Goal: Information Seeking & Learning: Learn about a topic

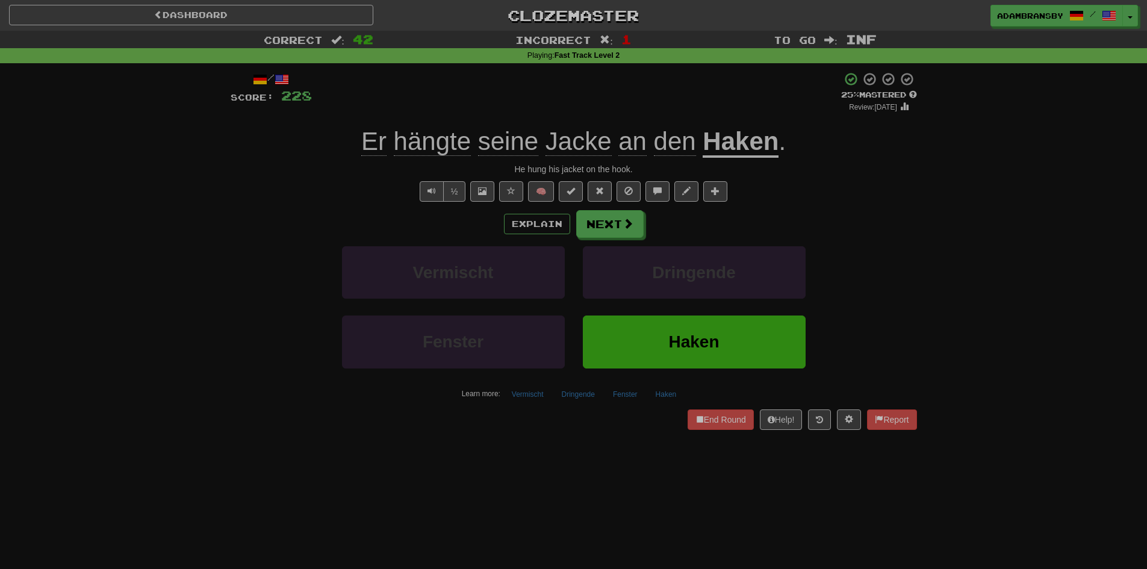
scroll to position [60, 0]
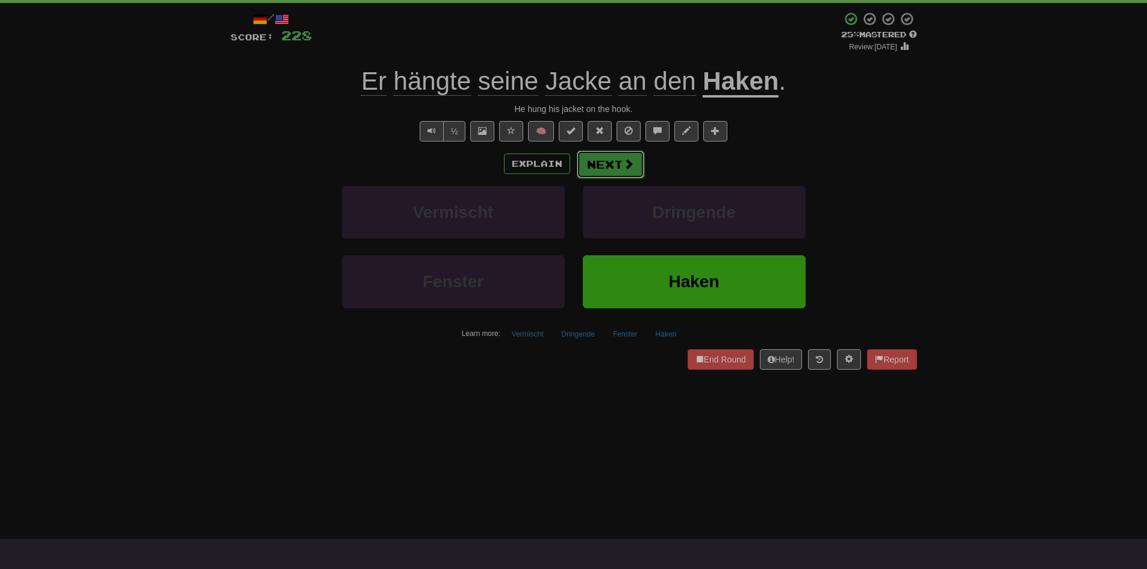
click at [628, 164] on span at bounding box center [628, 163] width 11 height 11
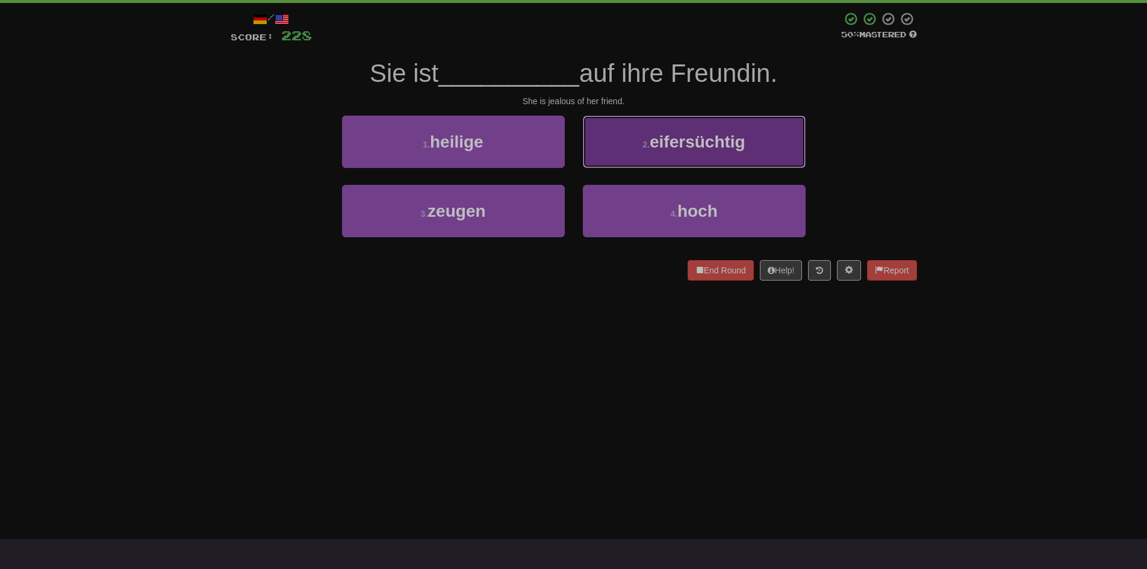
click at [661, 151] on button "2 . eifersüchtig" at bounding box center [694, 142] width 223 height 52
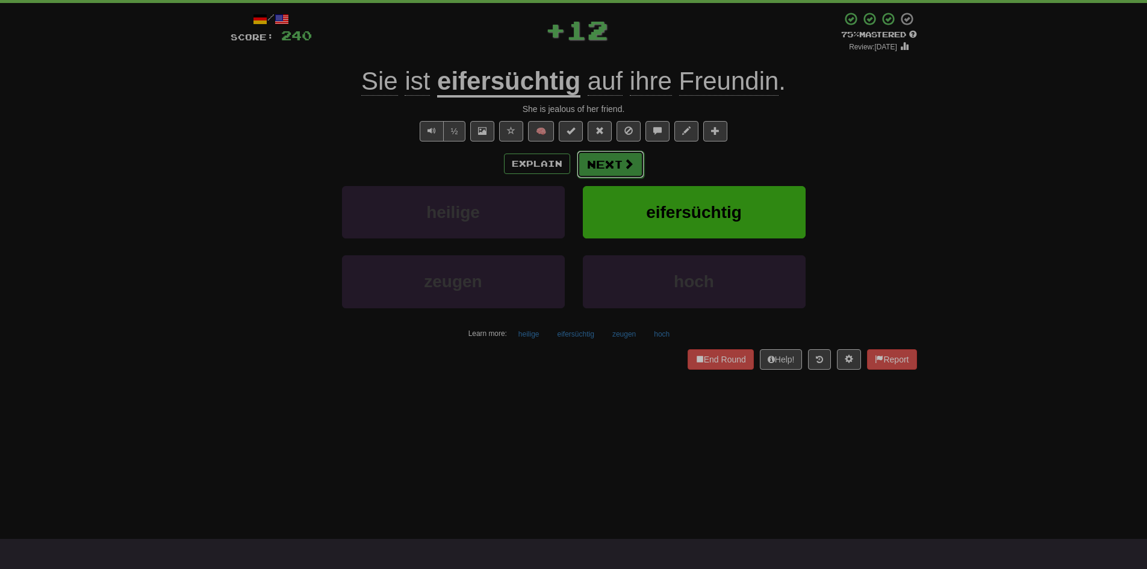
click at [628, 171] on button "Next" at bounding box center [610, 165] width 67 height 28
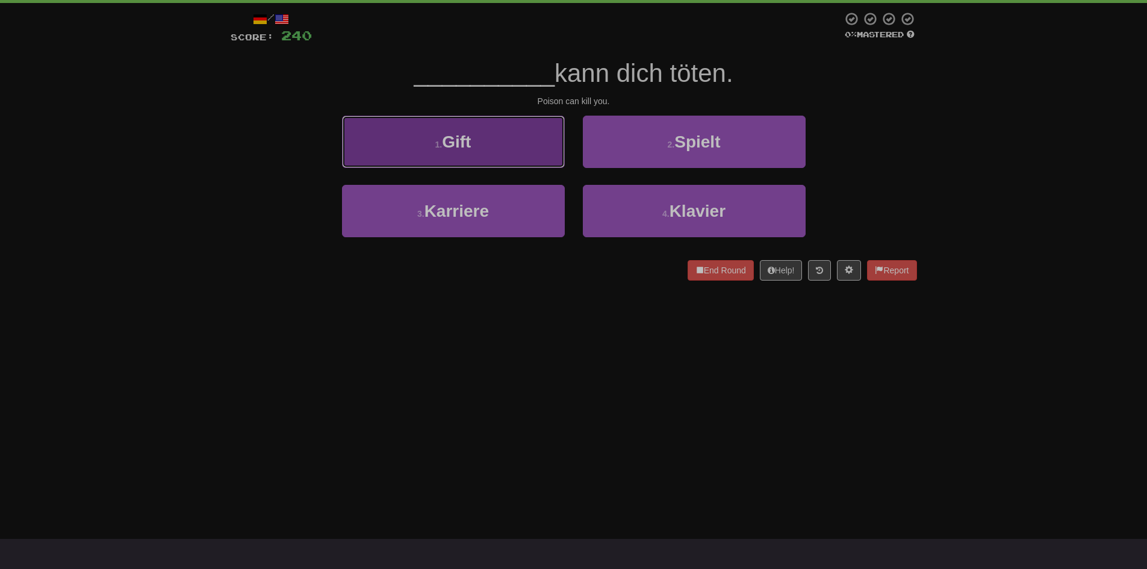
click at [513, 140] on button "1 . Gift" at bounding box center [453, 142] width 223 height 52
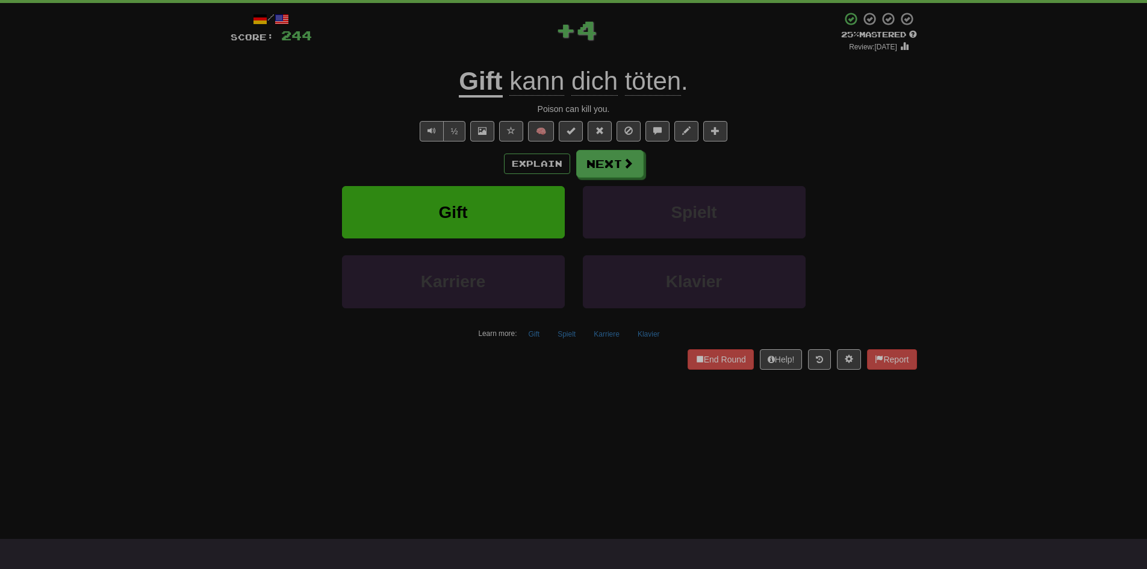
click at [488, 84] on u "Gift" at bounding box center [480, 82] width 43 height 31
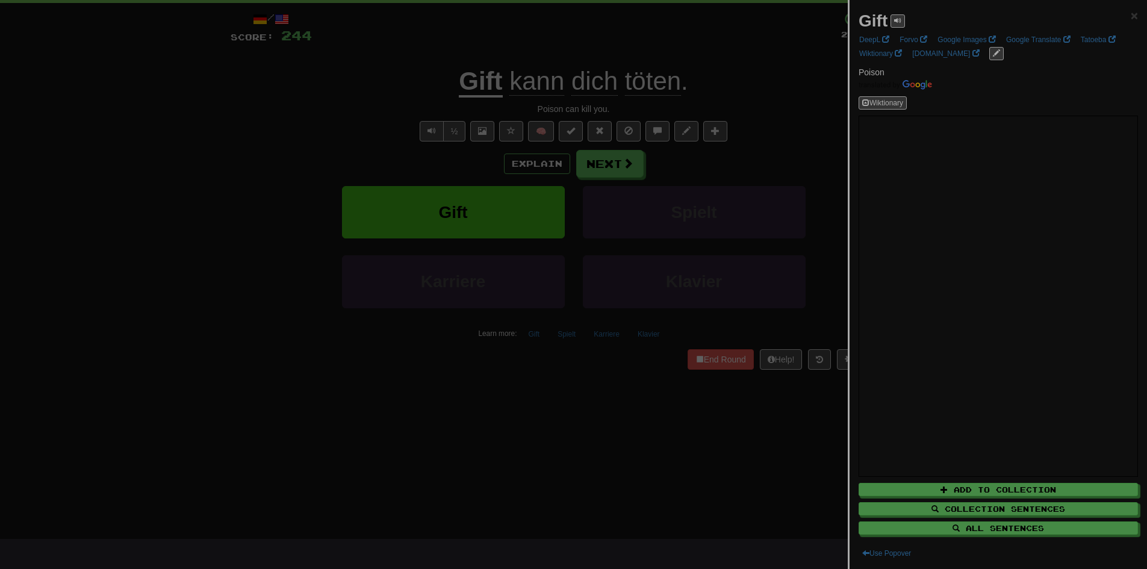
click at [428, 136] on div at bounding box center [573, 284] width 1147 height 569
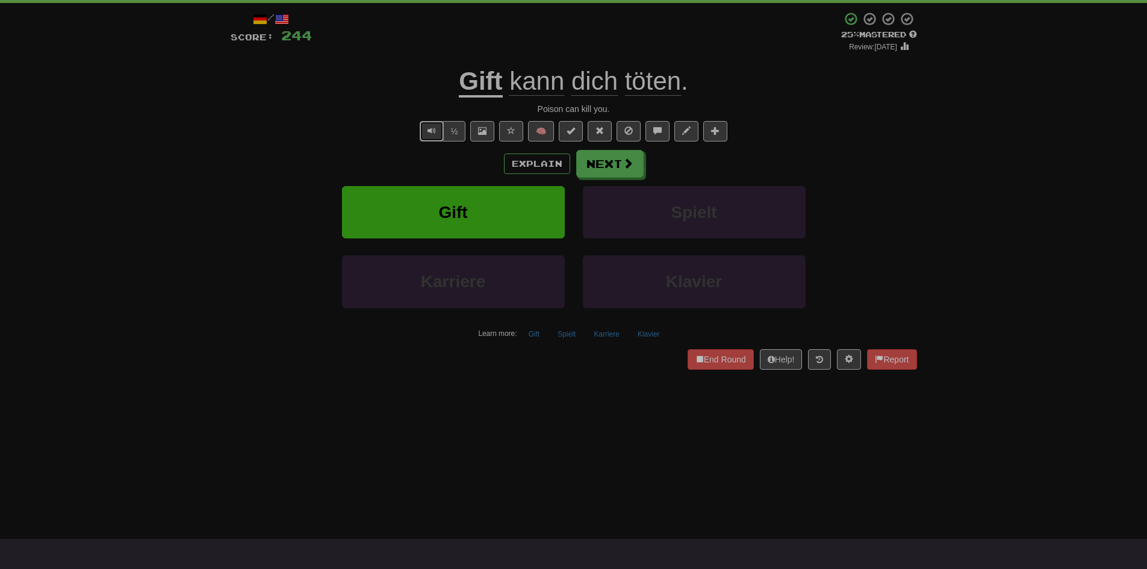
click at [434, 133] on span "Text-to-speech controls" at bounding box center [432, 130] width 8 height 8
click at [664, 80] on span "töten" at bounding box center [653, 81] width 56 height 29
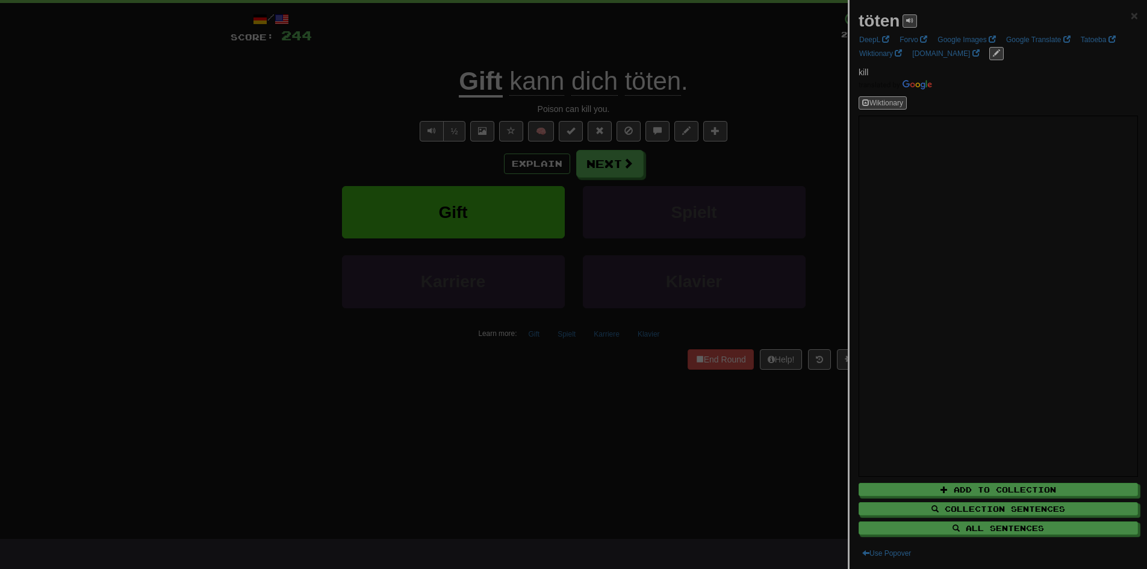
click at [679, 61] on div at bounding box center [573, 284] width 1147 height 569
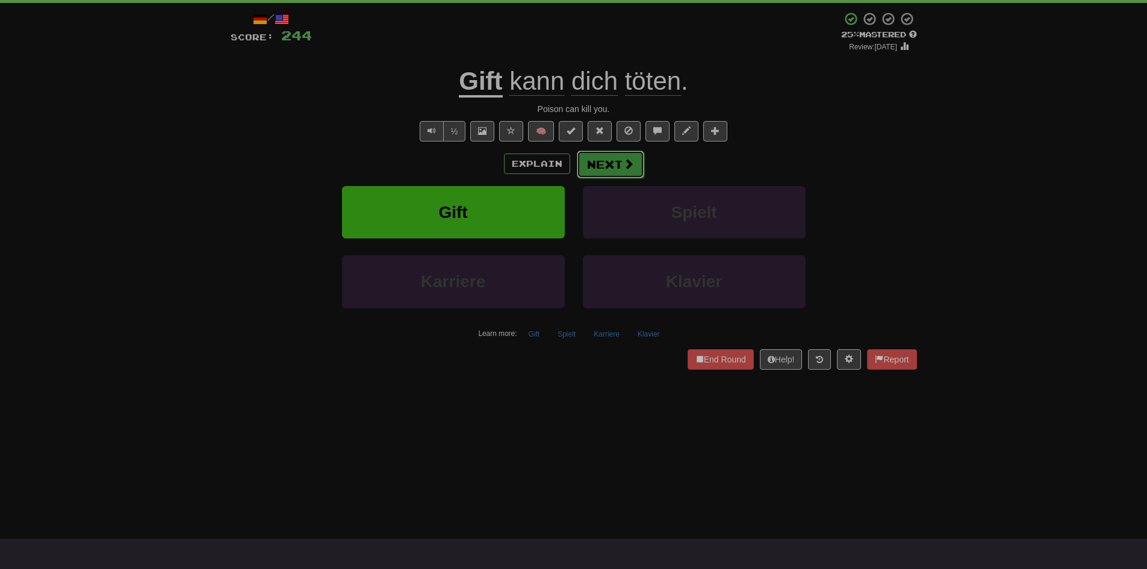
click at [638, 156] on button "Next" at bounding box center [610, 165] width 67 height 28
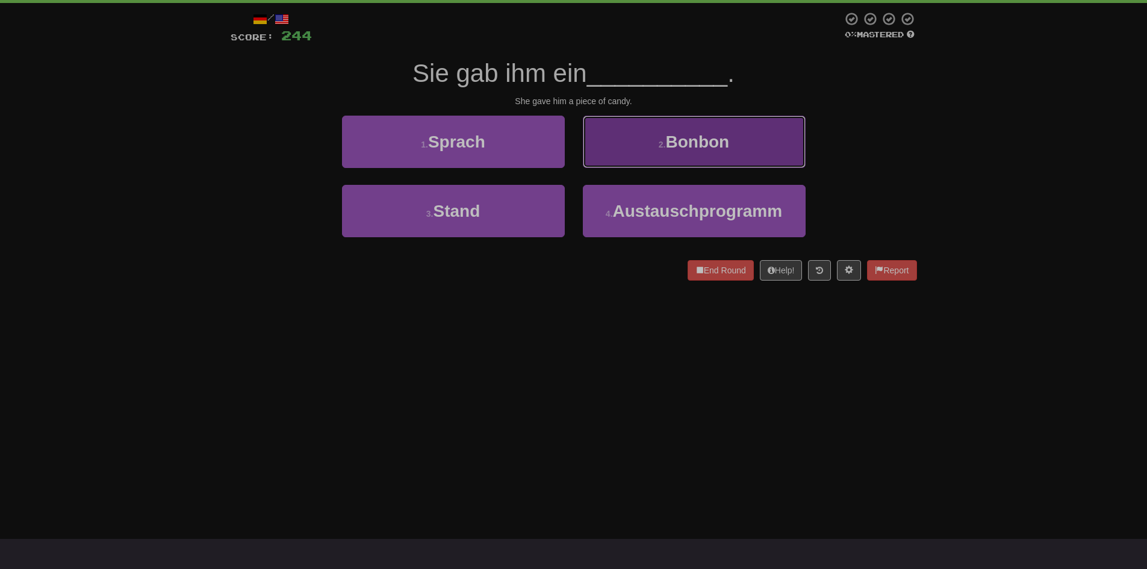
click at [630, 151] on button "2 . [GEOGRAPHIC_DATA]" at bounding box center [694, 142] width 223 height 52
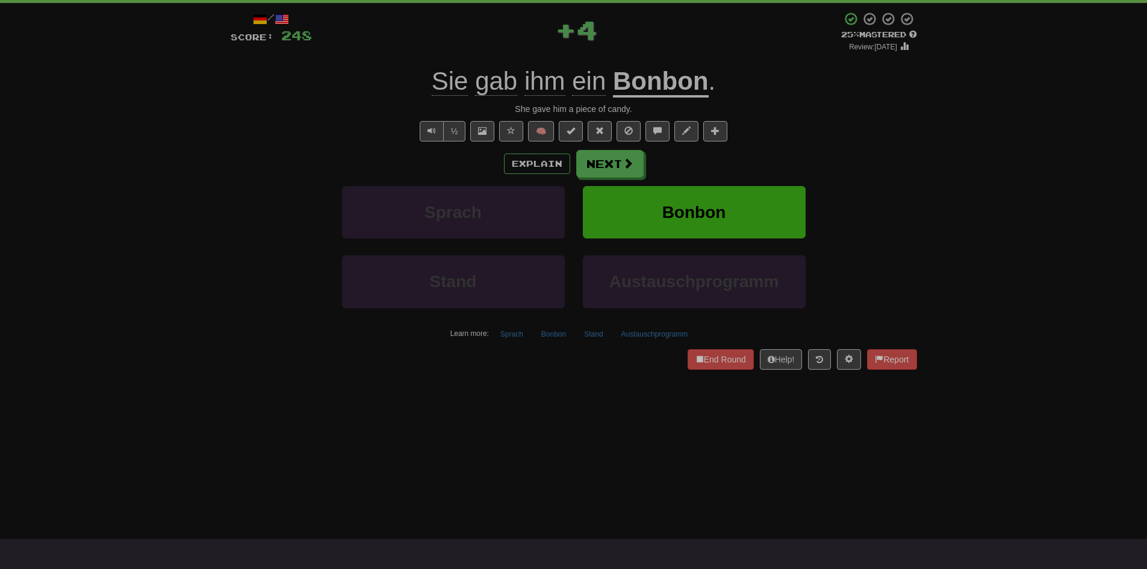
click at [669, 82] on u "Bonbon" at bounding box center [661, 82] width 96 height 31
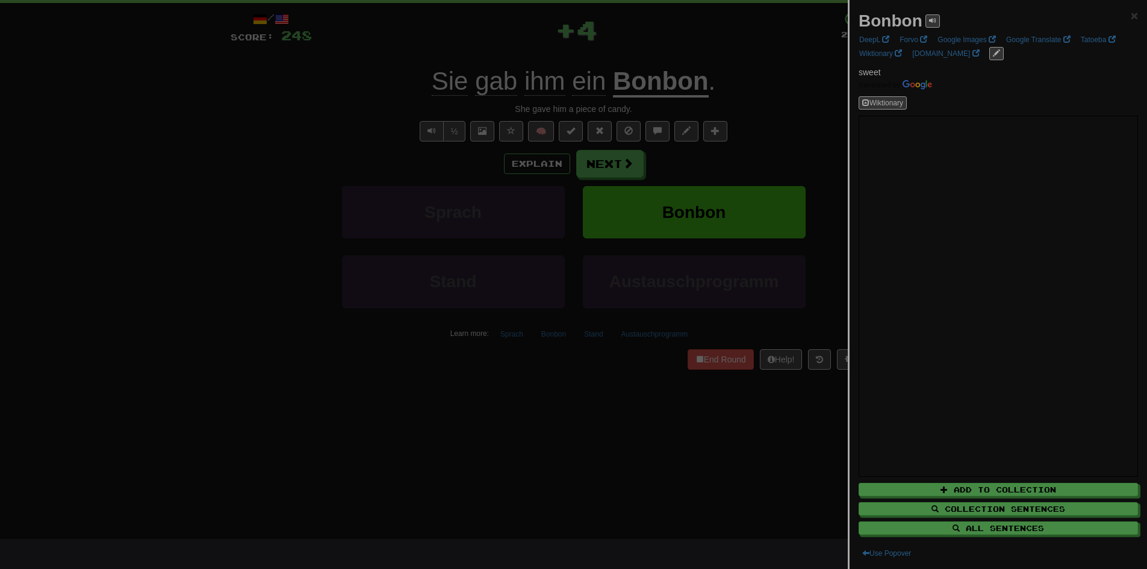
click at [661, 50] on div at bounding box center [573, 284] width 1147 height 569
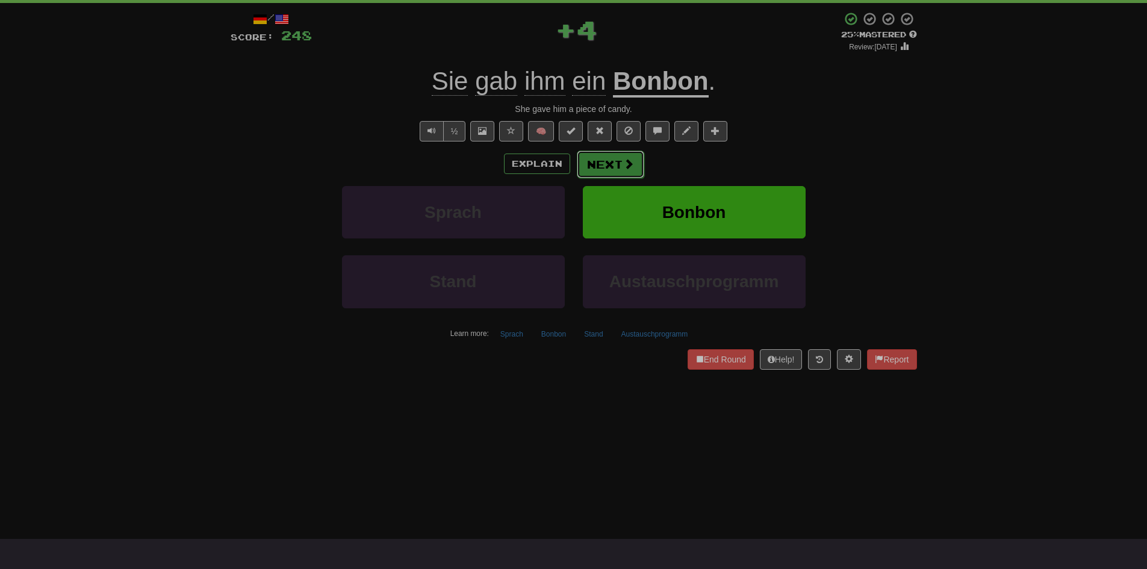
click at [611, 162] on button "Next" at bounding box center [610, 165] width 67 height 28
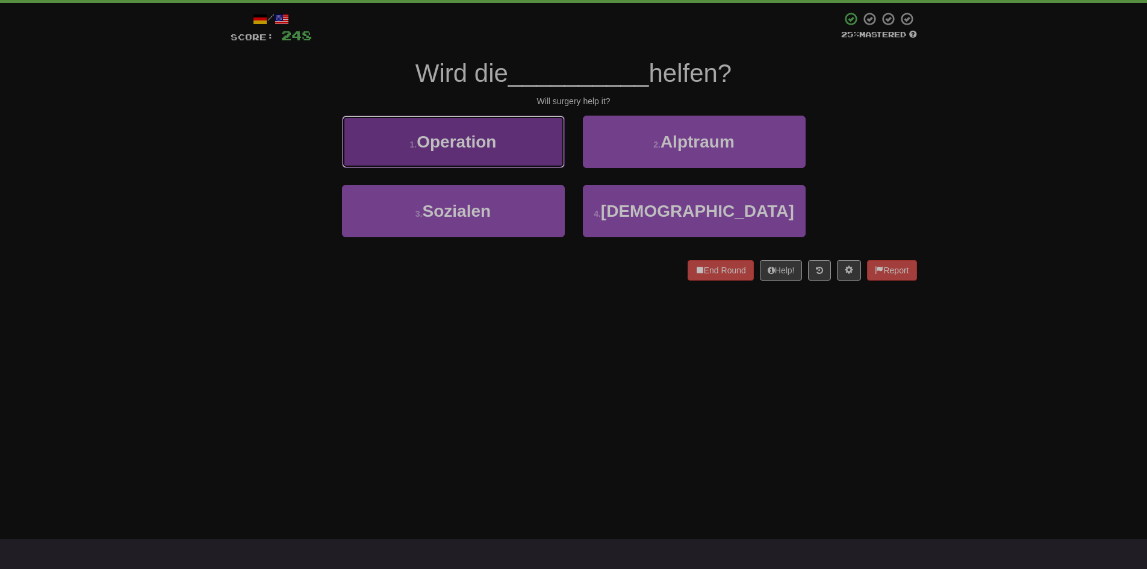
click at [546, 146] on button "1 . Operation" at bounding box center [453, 142] width 223 height 52
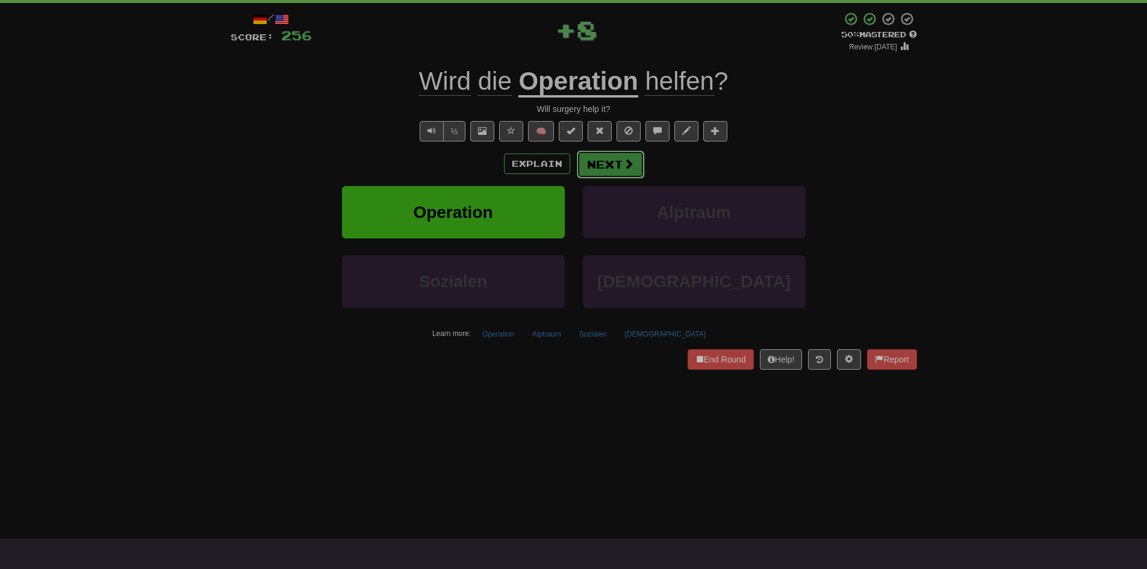
click at [598, 161] on button "Next" at bounding box center [610, 165] width 67 height 28
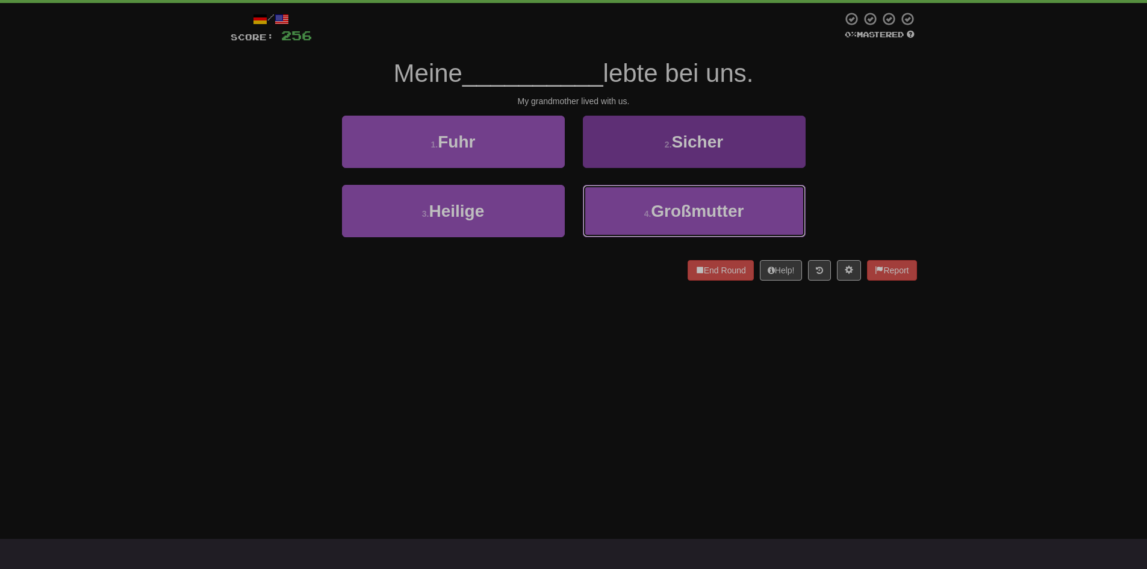
click at [651, 217] on small "4 ." at bounding box center [647, 214] width 7 height 10
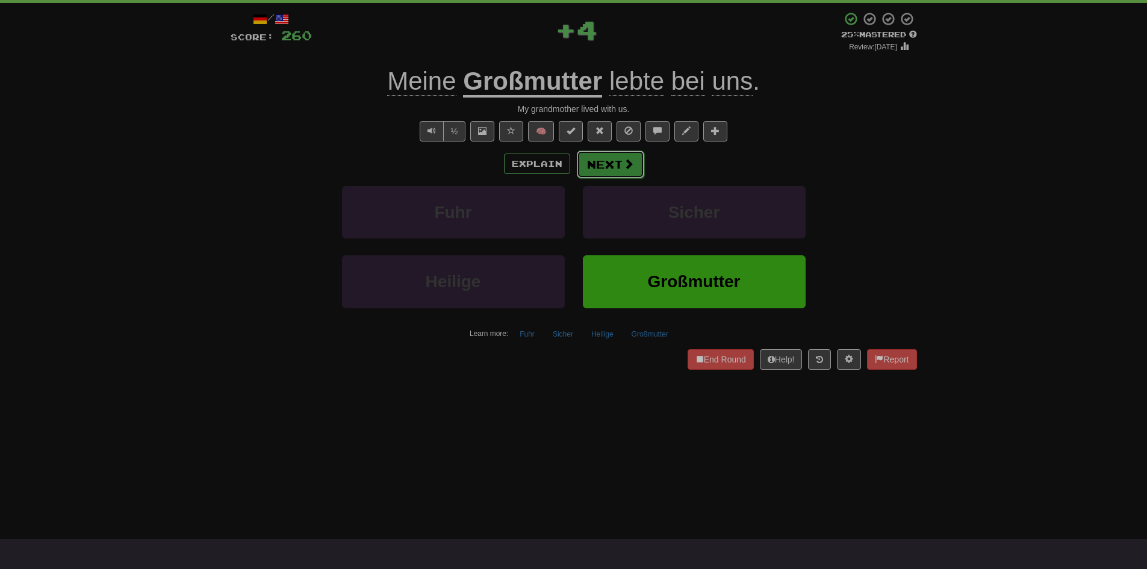
click at [623, 163] on span at bounding box center [628, 163] width 11 height 11
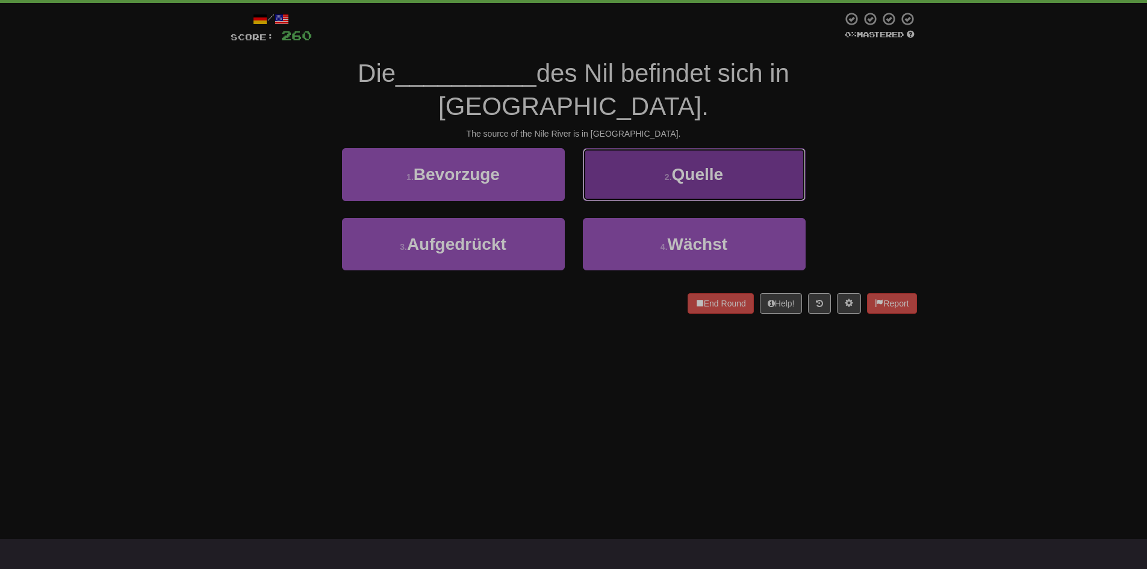
click at [764, 154] on button "2 . Quelle" at bounding box center [694, 174] width 223 height 52
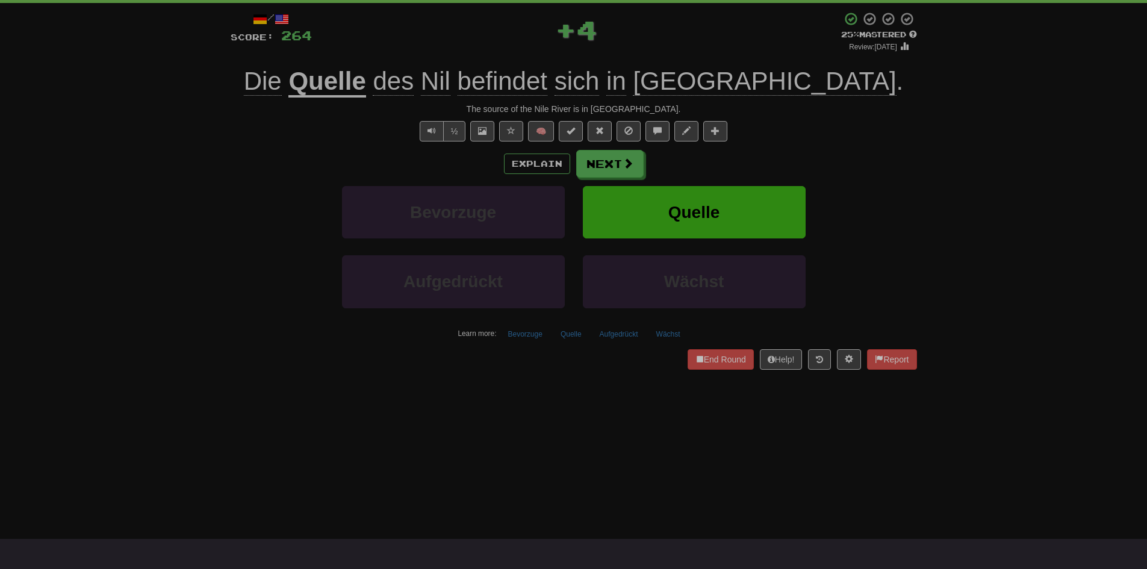
click at [366, 85] on u "Quelle" at bounding box center [326, 82] width 77 height 31
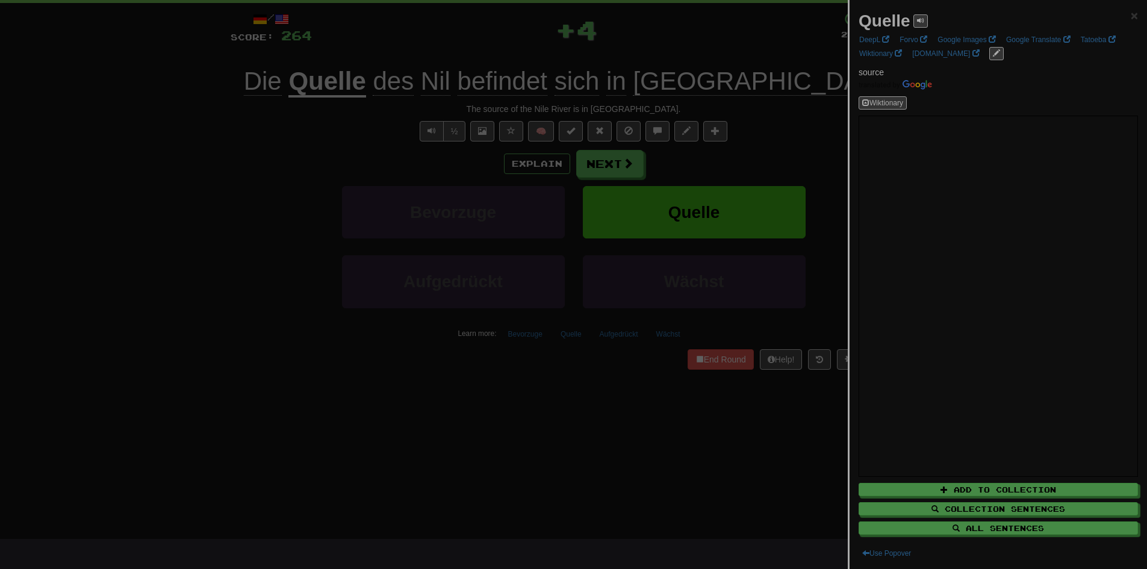
click at [402, 52] on div at bounding box center [573, 284] width 1147 height 569
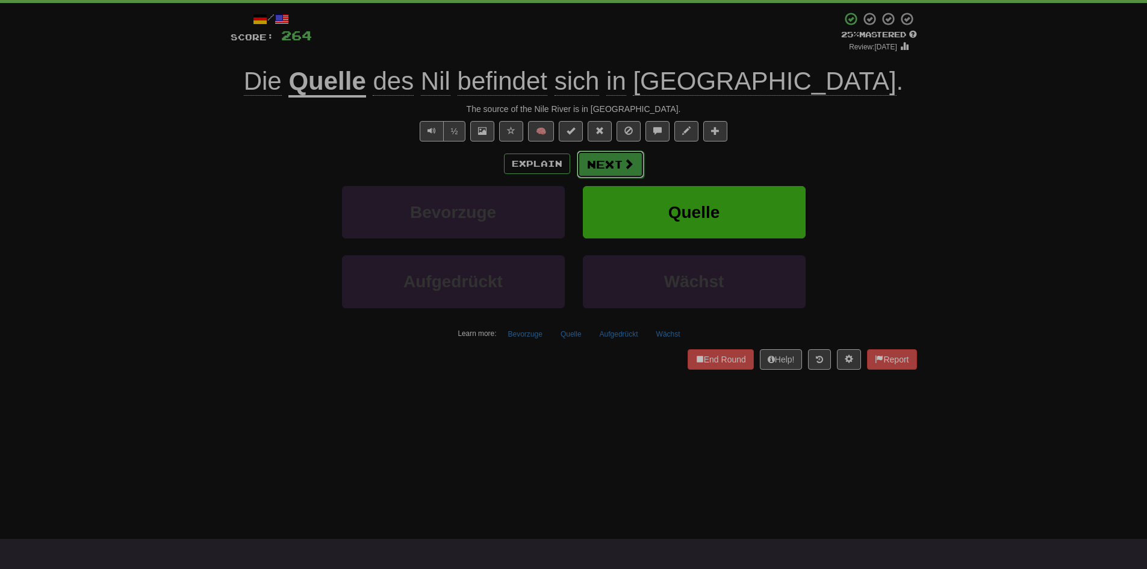
click at [611, 163] on button "Next" at bounding box center [610, 165] width 67 height 28
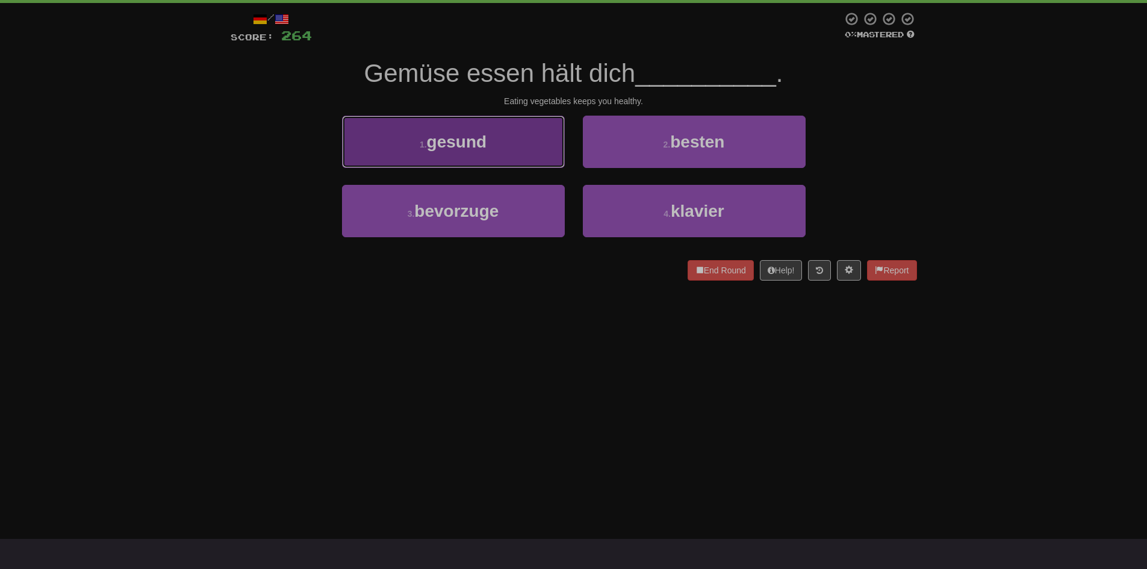
click at [507, 142] on button "1 . [GEOGRAPHIC_DATA]" at bounding box center [453, 142] width 223 height 52
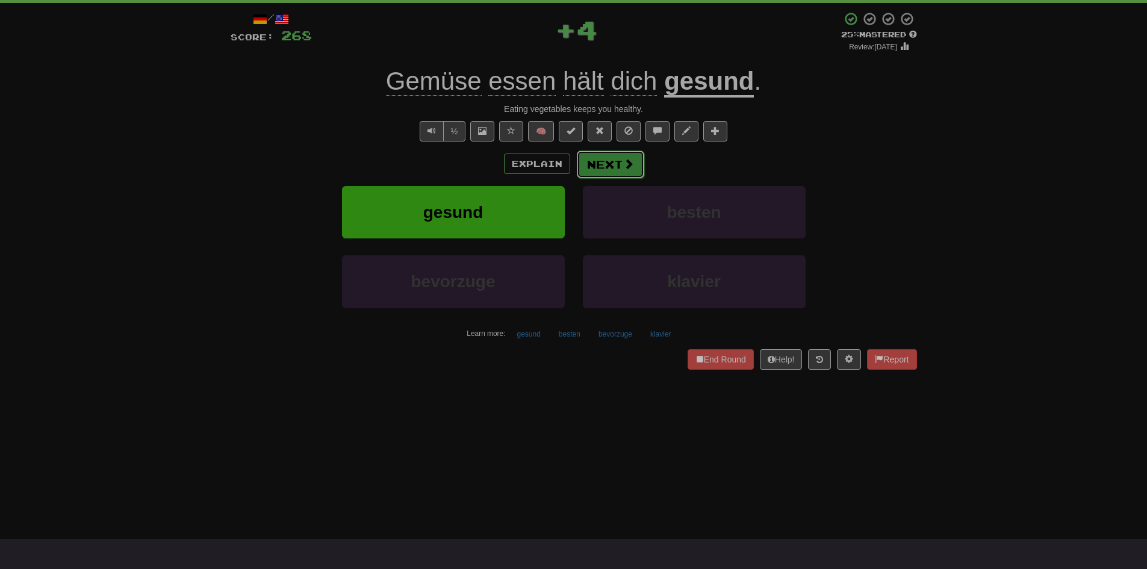
click at [627, 170] on button "Next" at bounding box center [610, 165] width 67 height 28
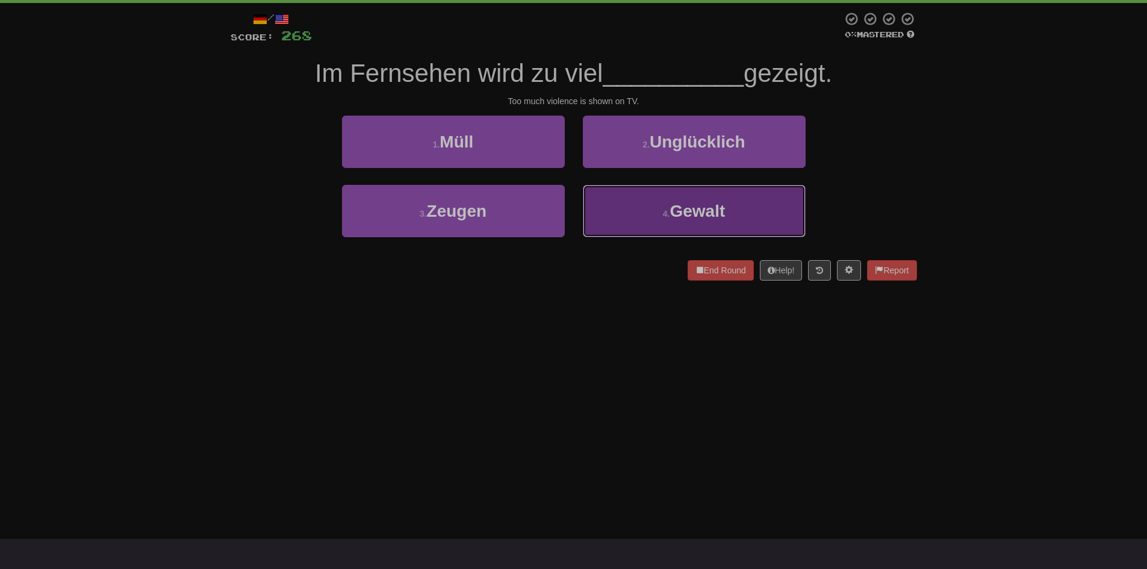
click at [623, 215] on button "4 . Gewalt" at bounding box center [694, 211] width 223 height 52
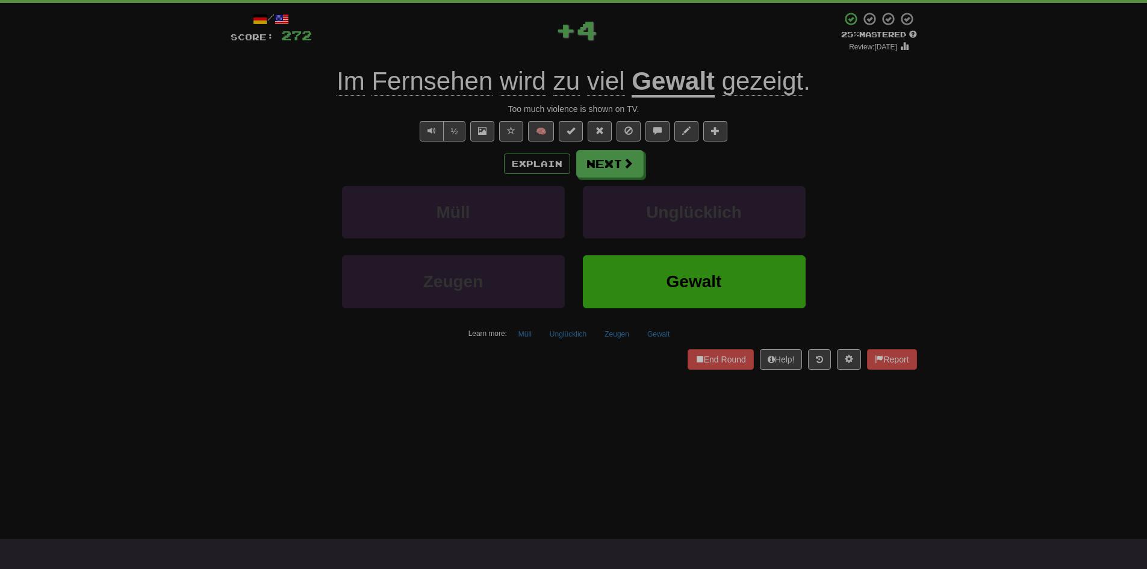
click at [681, 78] on u "Gewalt" at bounding box center [673, 82] width 83 height 31
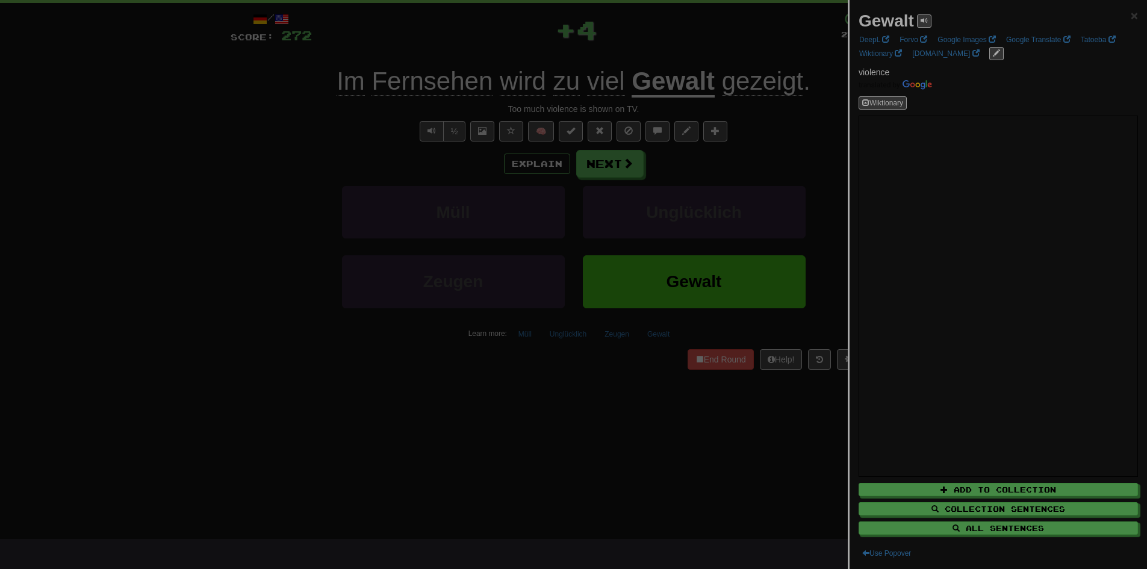
click at [682, 51] on div at bounding box center [573, 284] width 1147 height 569
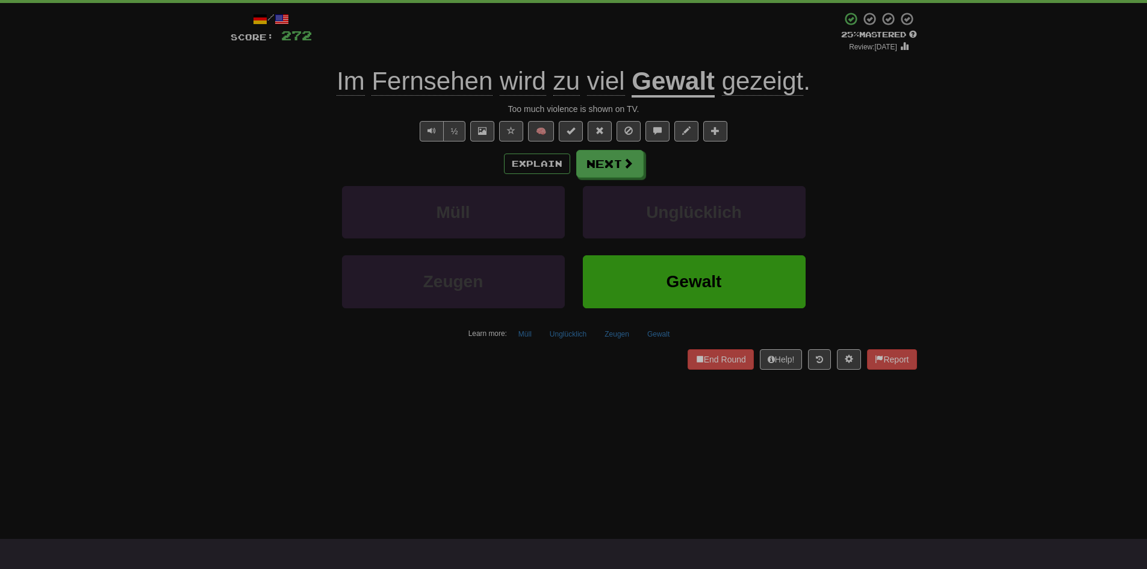
click at [540, 94] on span "wird" at bounding box center [523, 81] width 46 height 29
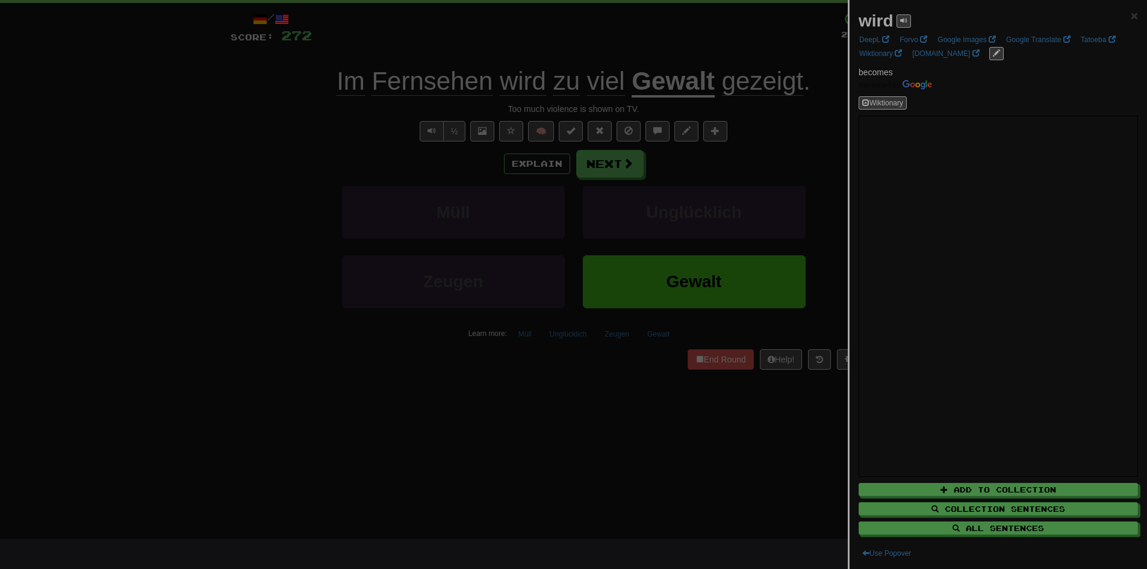
click at [534, 43] on div at bounding box center [573, 284] width 1147 height 569
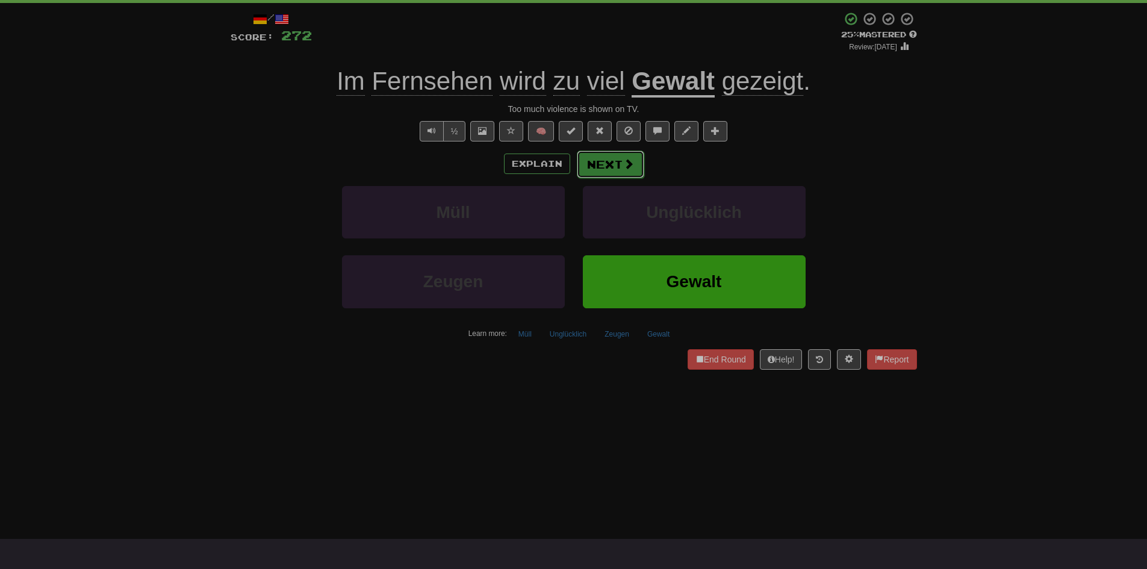
click at [598, 166] on button "Next" at bounding box center [610, 165] width 67 height 28
